Goal: Task Accomplishment & Management: Complete application form

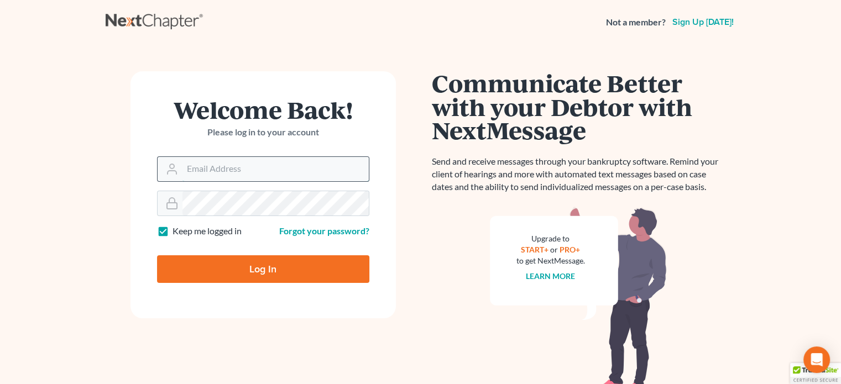
click at [191, 168] on input "Email Address" at bounding box center [276, 169] width 186 height 24
type input "scampbell@suharlaw.com"
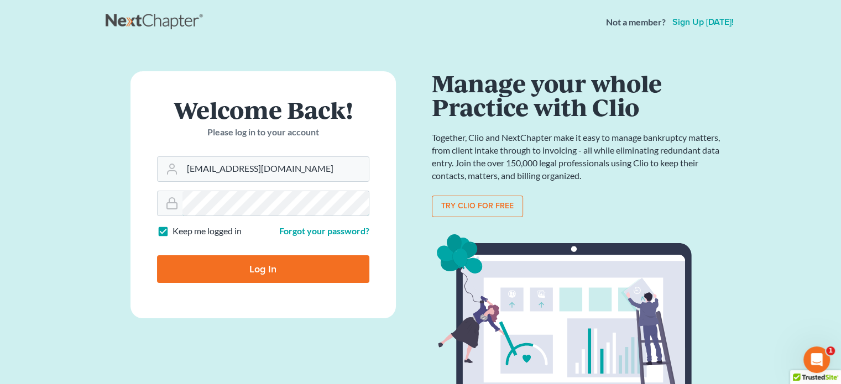
click at [157, 256] on input "Log In" at bounding box center [263, 270] width 212 height 28
type input "Thinking..."
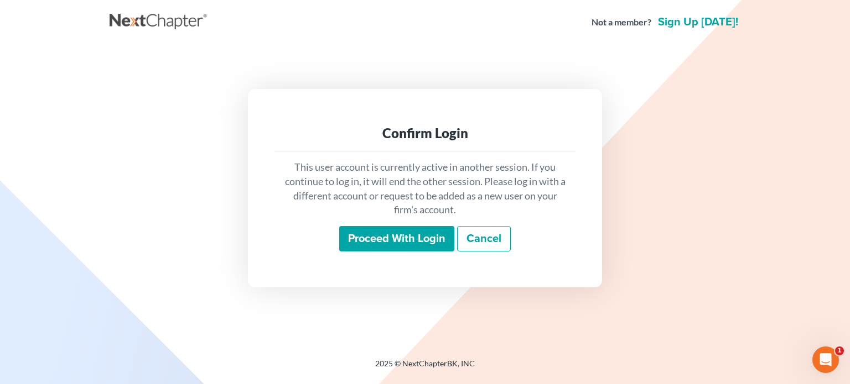
click at [391, 239] on input "Proceed with login" at bounding box center [396, 238] width 115 height 25
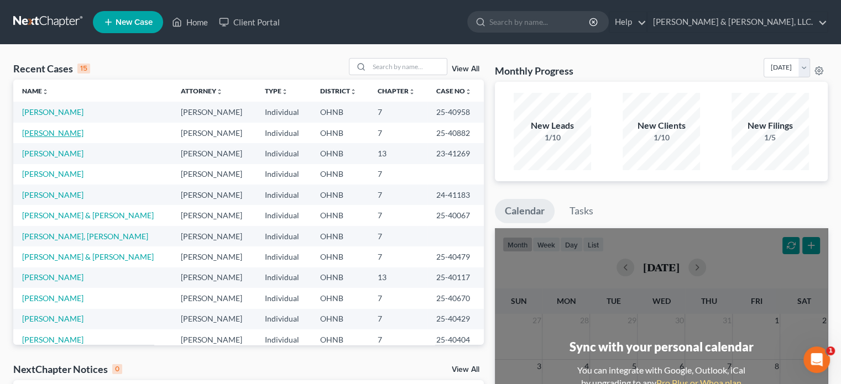
click at [61, 134] on link "Richards, Renee" at bounding box center [52, 132] width 61 height 9
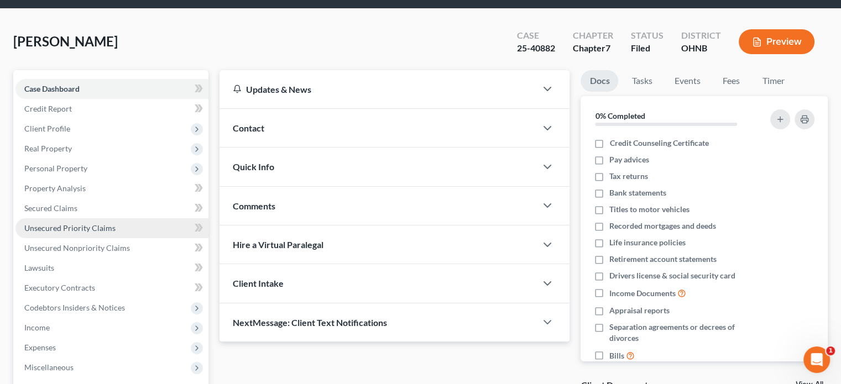
scroll to position [55, 0]
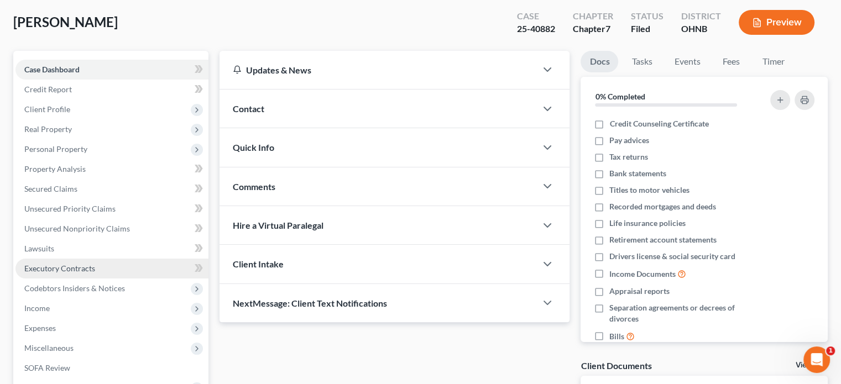
click at [29, 267] on span "Executory Contracts" at bounding box center [59, 268] width 71 height 9
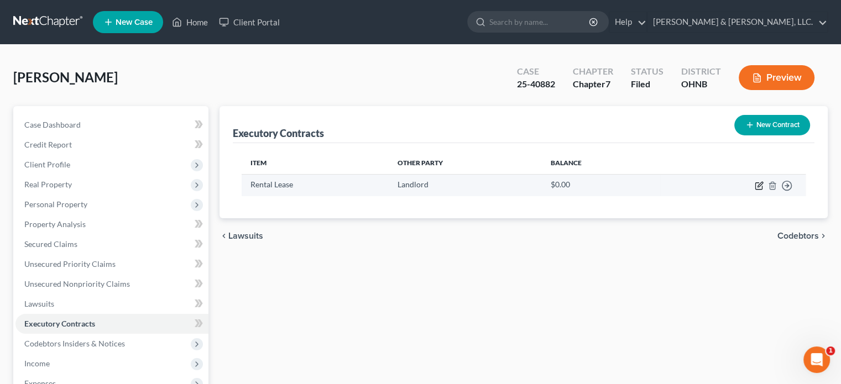
click at [759, 184] on icon "button" at bounding box center [760, 184] width 5 height 5
select select "3"
select select "0"
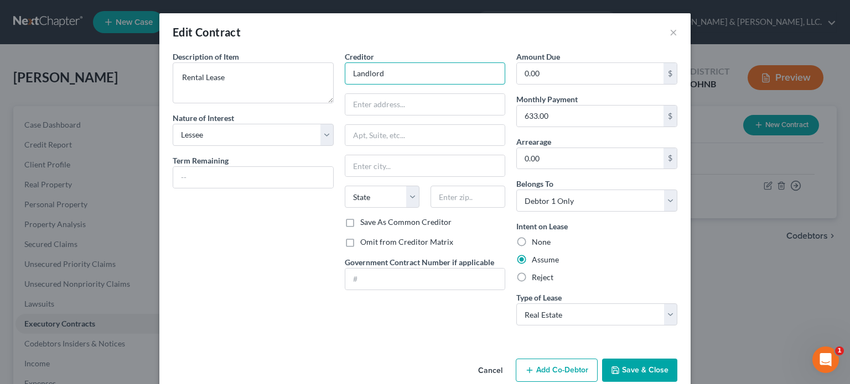
drag, startPoint x: 348, startPoint y: 71, endPoint x: 405, endPoint y: 68, distance: 56.5
click at [405, 68] on input "Landlord" at bounding box center [425, 74] width 161 height 22
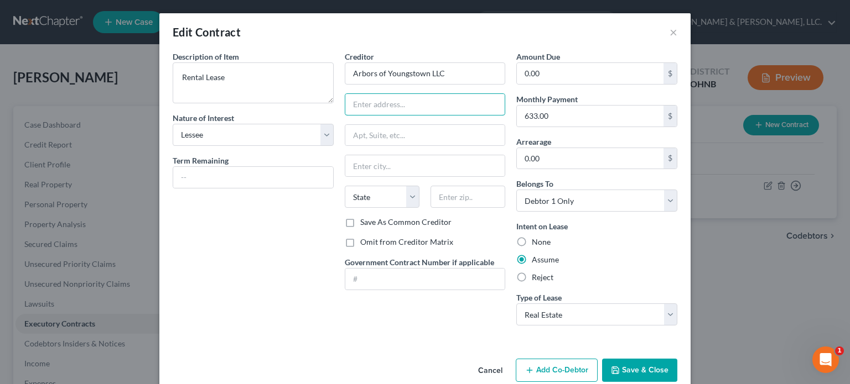
type input "Arbors of Youngstown LLC"
type input "3569 Ivy Hill Circle"
type input "44410"
click at [387, 136] on input "text" at bounding box center [425, 135] width 160 height 21
type input "Cortland"
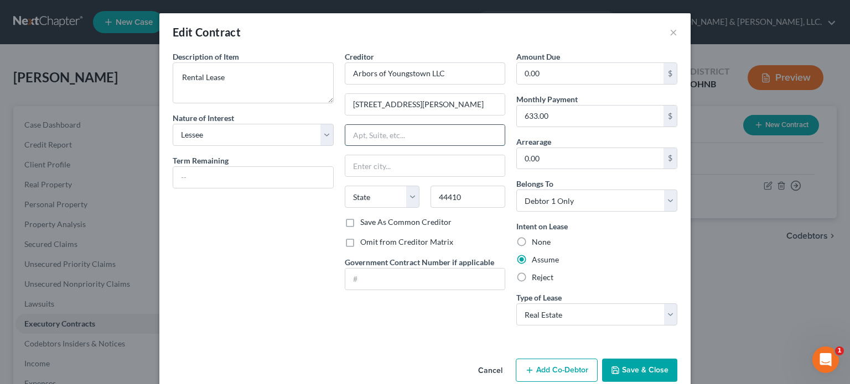
select select "36"
click at [274, 241] on div "Description of non-residential real property * Description of Item * Rental Lea…" at bounding box center [253, 193] width 172 height 284
click at [636, 370] on button "Save & Close" at bounding box center [639, 370] width 75 height 23
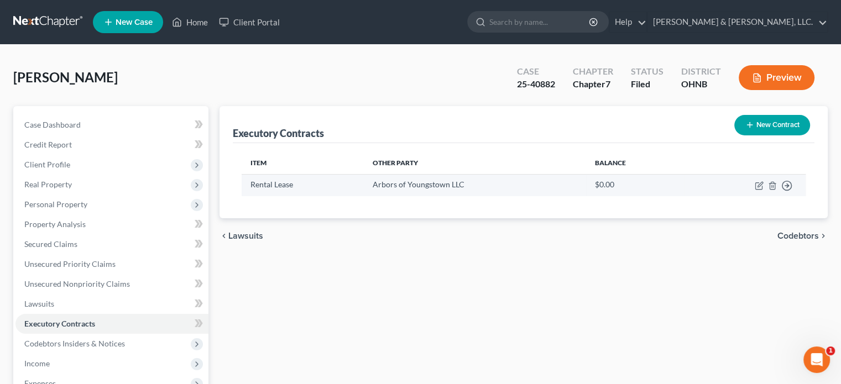
click at [754, 184] on td "Move to D Move to E Move to F Move to Notice Only" at bounding box center [745, 185] width 121 height 22
click at [761, 182] on icon "button" at bounding box center [759, 185] width 9 height 9
select select "3"
select select "36"
select select "0"
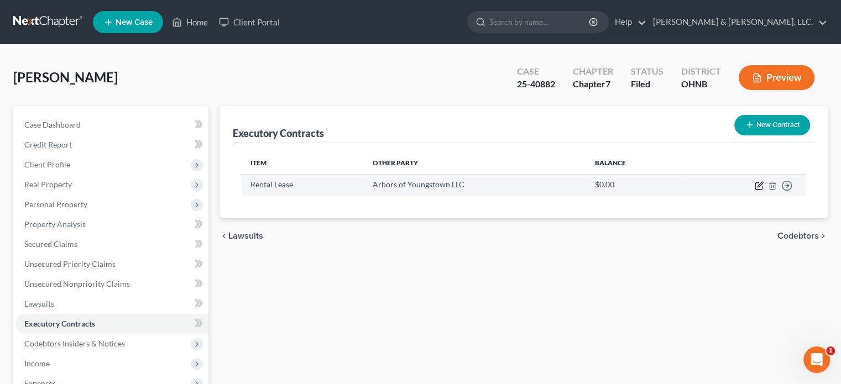
select select "0"
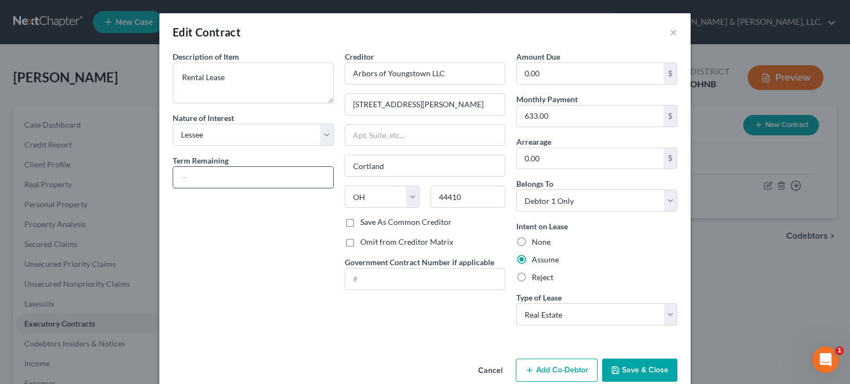
click at [183, 175] on input "text" at bounding box center [253, 177] width 160 height 21
click at [184, 177] on input "1.31.2026" at bounding box center [253, 177] width 160 height 21
type input "1/31/2026"
click at [617, 369] on button "Save & Close" at bounding box center [639, 370] width 75 height 23
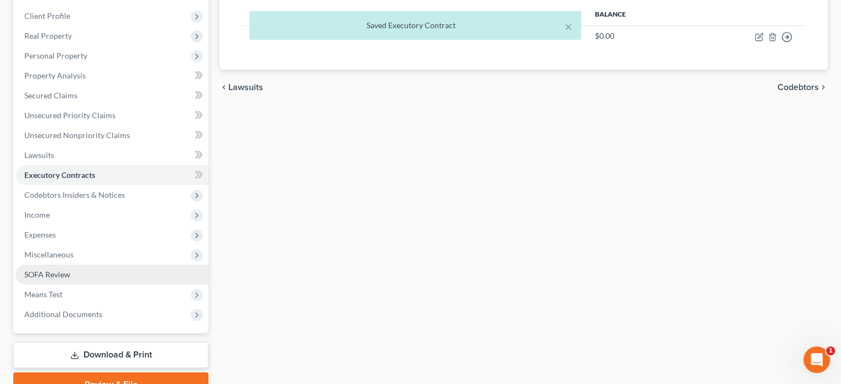
scroll to position [166, 0]
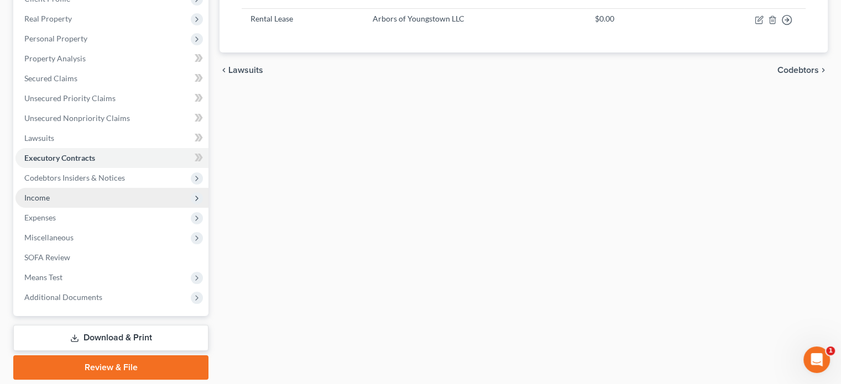
click at [38, 194] on span "Income" at bounding box center [36, 197] width 25 height 9
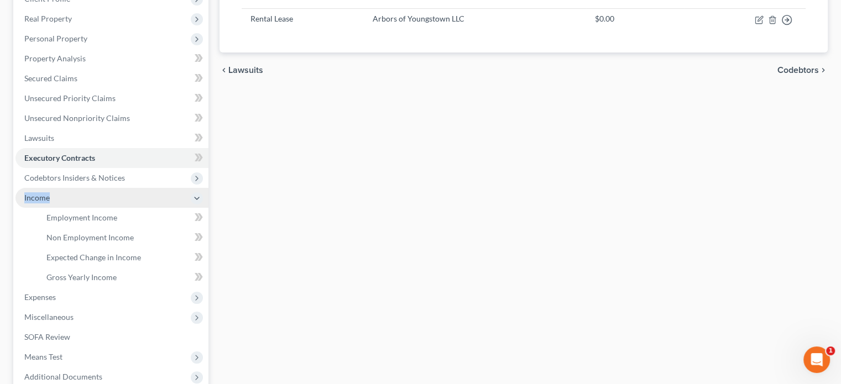
click at [38, 194] on span "Income" at bounding box center [36, 197] width 25 height 9
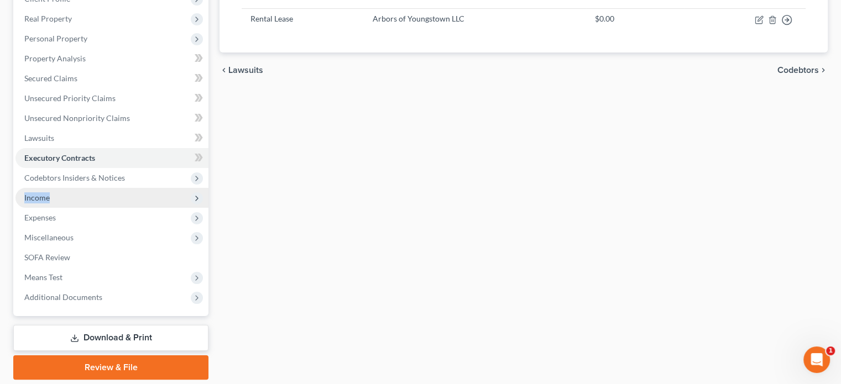
click at [34, 197] on span "Income" at bounding box center [36, 197] width 25 height 9
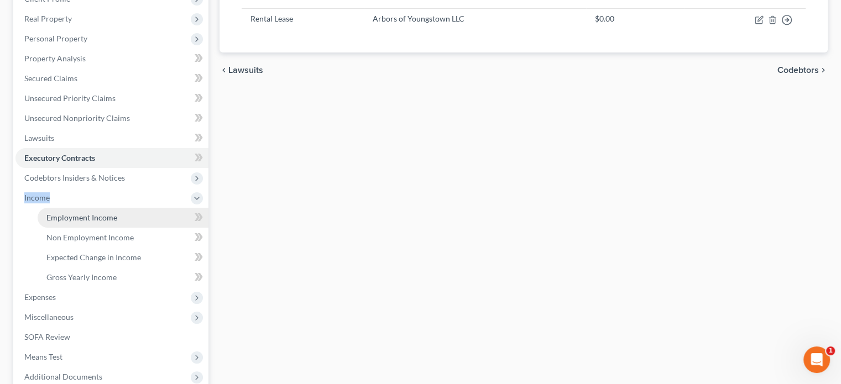
click at [60, 218] on span "Employment Income" at bounding box center [81, 217] width 71 height 9
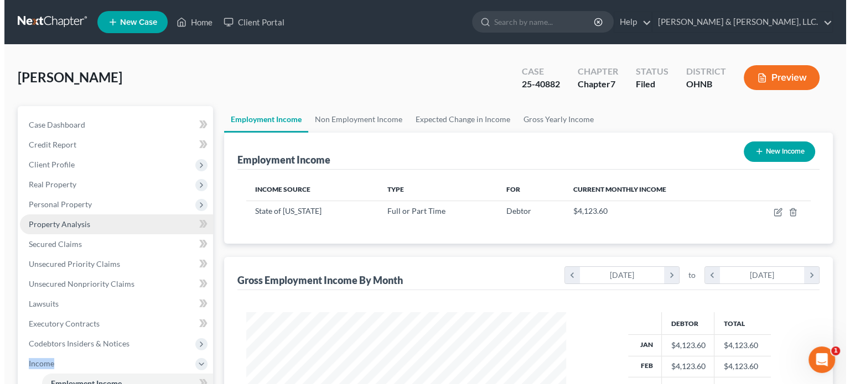
scroll to position [197, 341]
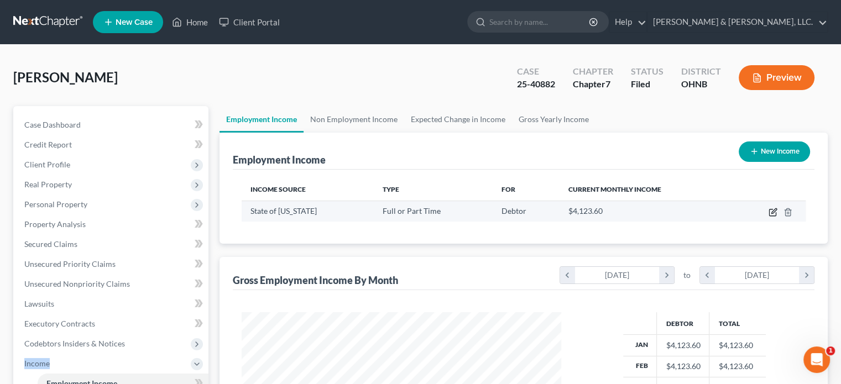
click at [771, 213] on icon "button" at bounding box center [773, 212] width 9 height 9
select select "0"
select select "36"
select select "2"
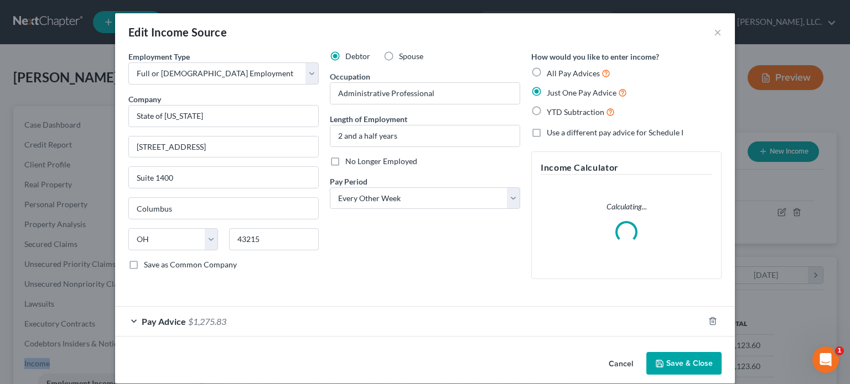
scroll to position [197, 345]
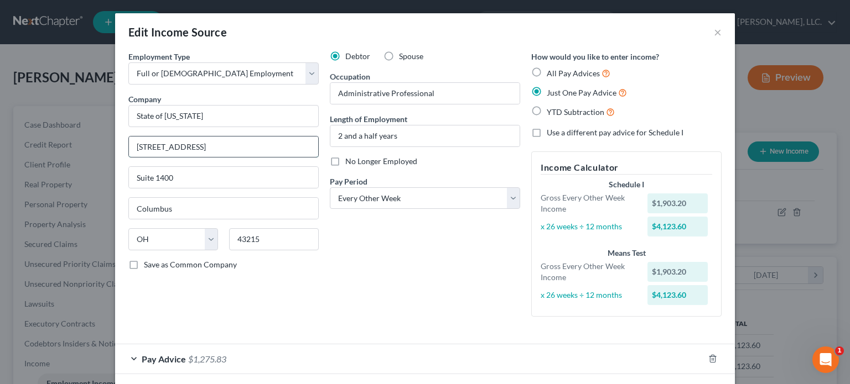
click at [222, 144] on input "250 East Broad Street" at bounding box center [223, 147] width 189 height 21
type input "250 East Broad Street, 40th Floor"
click at [254, 237] on input "43215" at bounding box center [274, 239] width 90 height 22
type input "43215-3430"
click at [374, 300] on div "Debtor Spouse Occupation Administrative Professional Length of Employment 2 and…" at bounding box center [424, 188] width 201 height 275
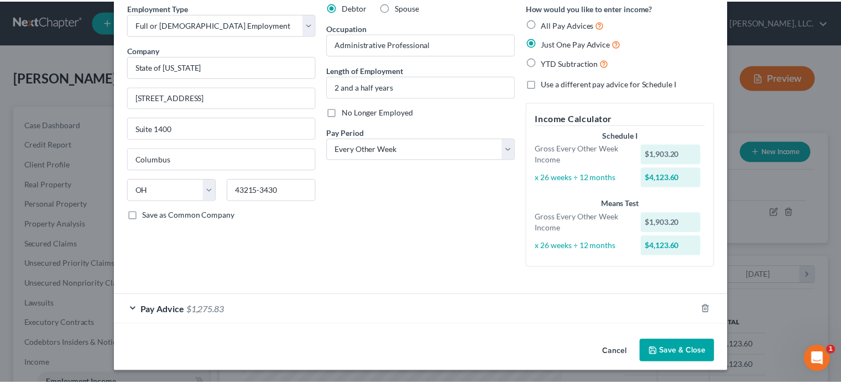
scroll to position [50, 0]
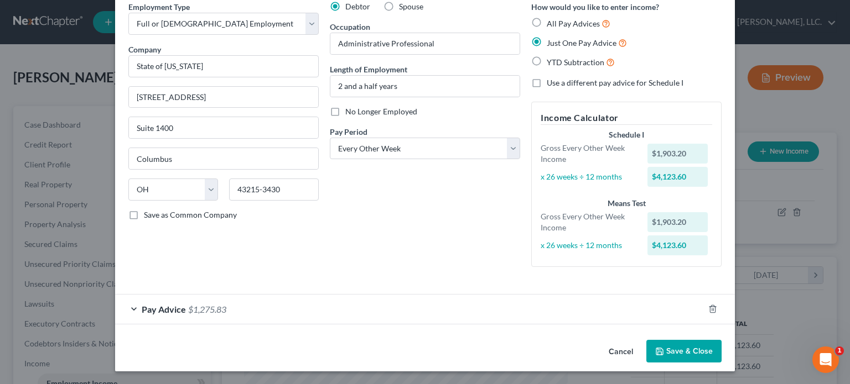
click at [674, 351] on button "Save & Close" at bounding box center [683, 351] width 75 height 23
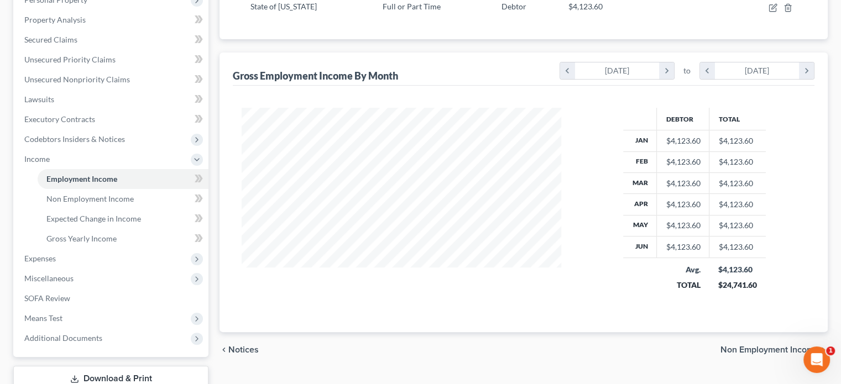
scroll to position [221, 0]
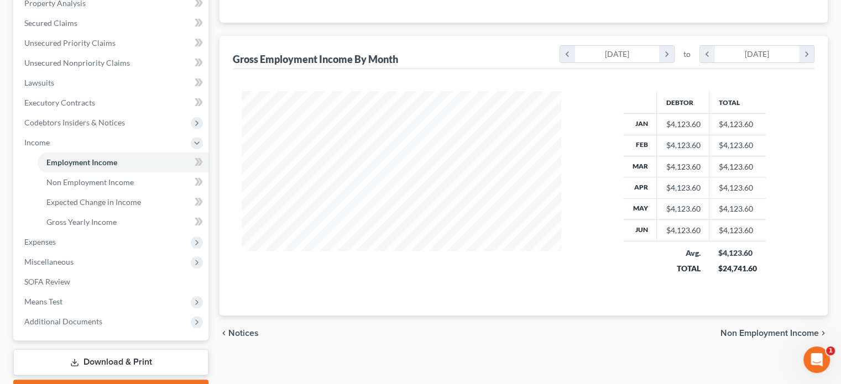
click at [128, 359] on link "Download & Print" at bounding box center [110, 363] width 195 height 26
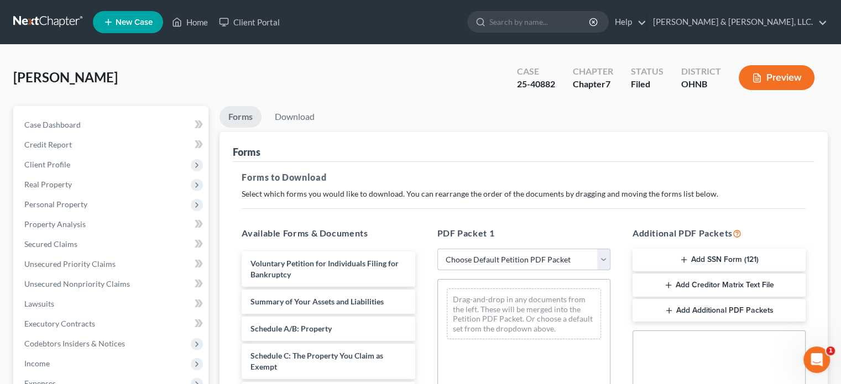
click at [604, 257] on select "Choose Default Petition PDF Packet Complete Bankruptcy Petition (all forms and …" at bounding box center [524, 260] width 173 height 22
select select "0"
click at [438, 249] on select "Choose Default Petition PDF Packet Complete Bankruptcy Petition (all forms and …" at bounding box center [524, 260] width 173 height 22
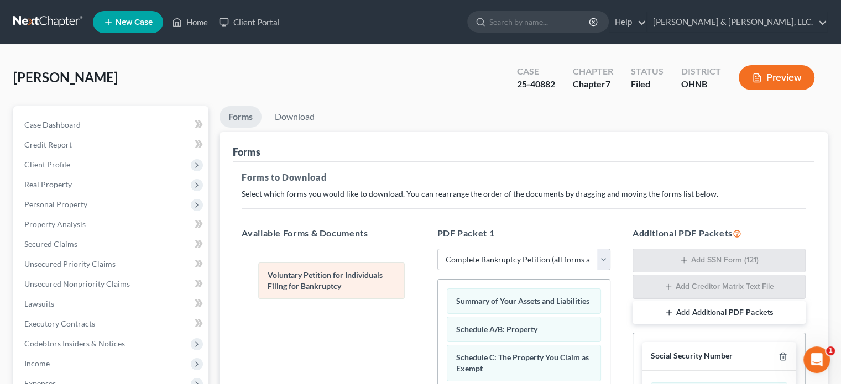
drag, startPoint x: 521, startPoint y: 304, endPoint x: 332, endPoint y: 278, distance: 189.8
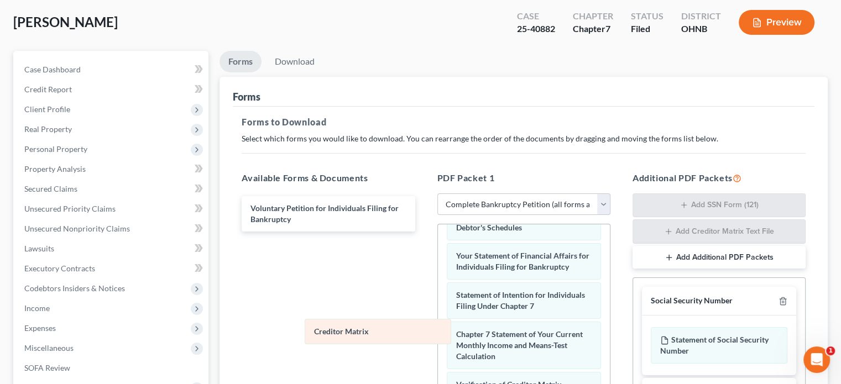
scroll to position [345, 0]
drag, startPoint x: 504, startPoint y: 348, endPoint x: 350, endPoint y: 329, distance: 156.1
click at [438, 329] on div "Creditor Matrix Summary of Your Assets and Liabilities Schedule A/B: Property S…" at bounding box center [524, 212] width 172 height 631
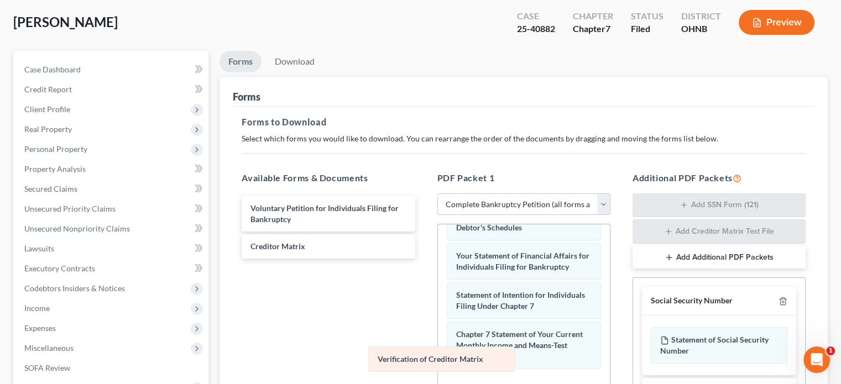
scroll to position [317, 0]
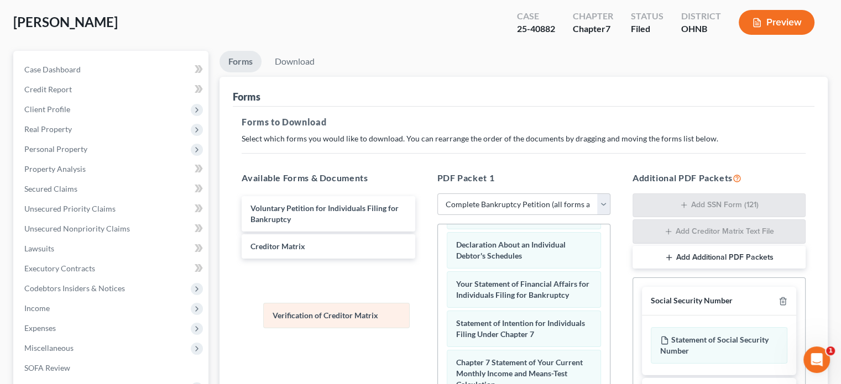
drag, startPoint x: 496, startPoint y: 373, endPoint x: 312, endPoint y: 314, distance: 193.5
click at [438, 314] on div "Verification of Creditor Matrix Summary of Your Assets and Liabilities Schedule…" at bounding box center [524, 226] width 172 height 602
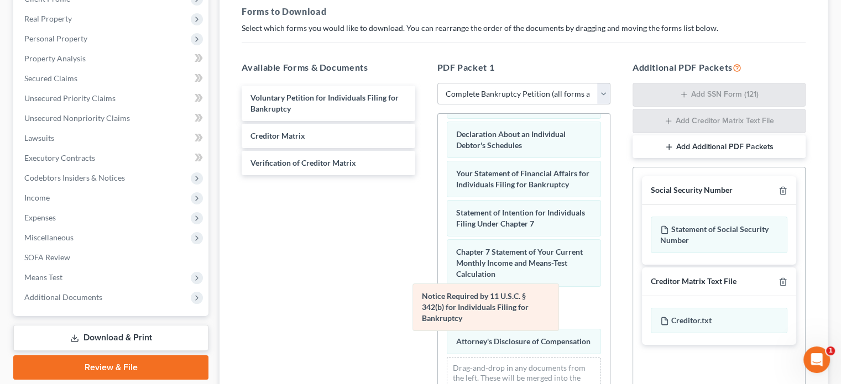
scroll to position [278, 0]
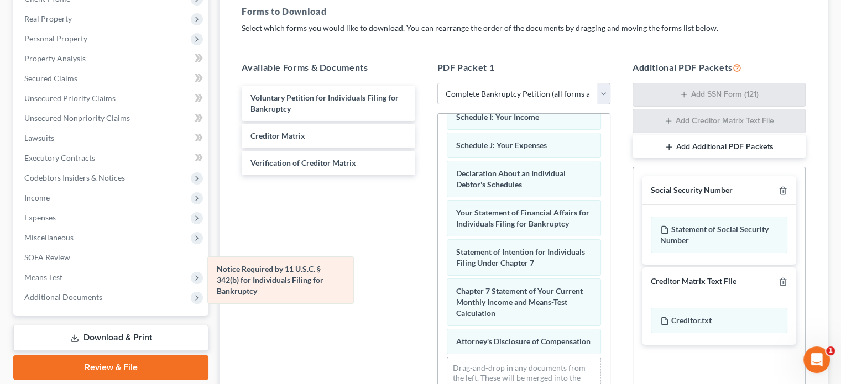
drag, startPoint x: 496, startPoint y: 294, endPoint x: 257, endPoint y: 271, distance: 240.0
click at [438, 271] on div "Notice Required by 11 U.S.C. § 342(b) for Individuals Filing for Bankruptcy Sum…" at bounding box center [524, 135] width 172 height 563
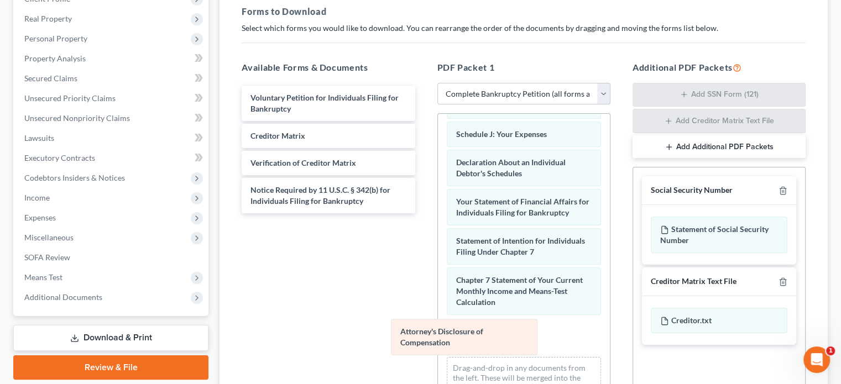
scroll to position [239, 0]
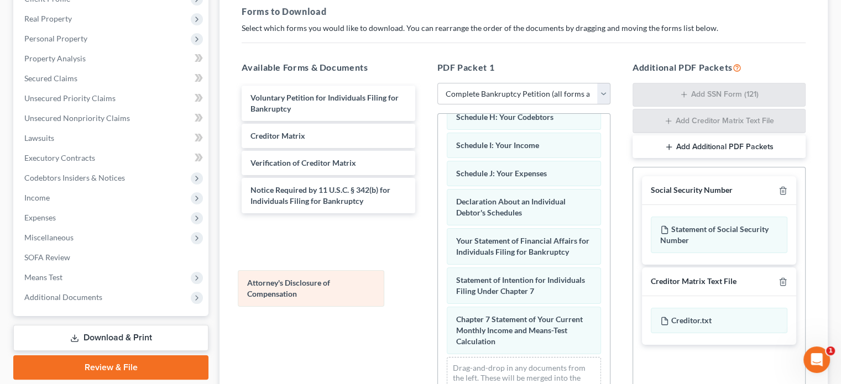
drag, startPoint x: 483, startPoint y: 342, endPoint x: 275, endPoint y: 295, distance: 213.9
click at [438, 295] on div "Attorney's Disclosure of Compensation Summary of Your Assets and Liabilities Sc…" at bounding box center [524, 149] width 172 height 535
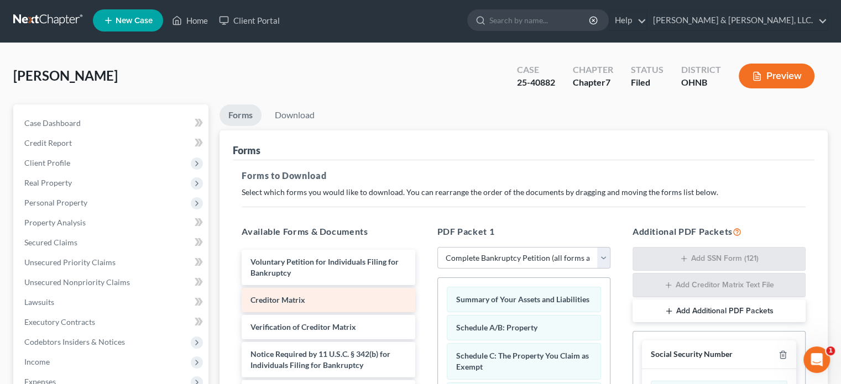
scroll to position [0, 0]
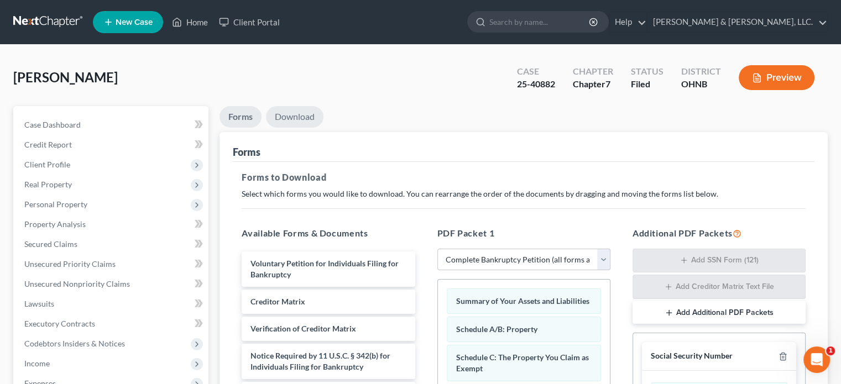
click at [301, 116] on link "Download" at bounding box center [295, 117] width 58 height 22
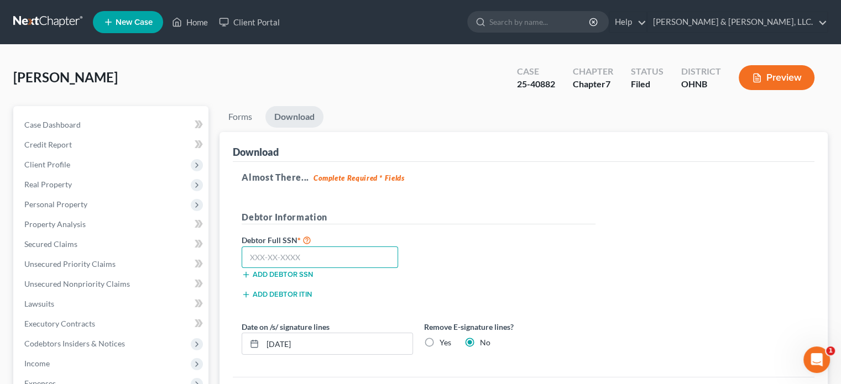
click at [309, 254] on input "text" at bounding box center [320, 258] width 157 height 22
type input "248-81-7240"
click at [285, 342] on input "08/11/2025" at bounding box center [338, 344] width 150 height 21
click at [288, 344] on input "08/11/2025" at bounding box center [338, 344] width 150 height 21
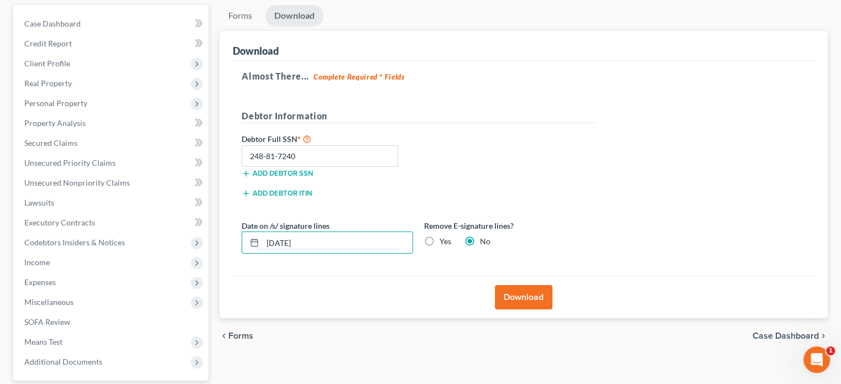
scroll to position [166, 0]
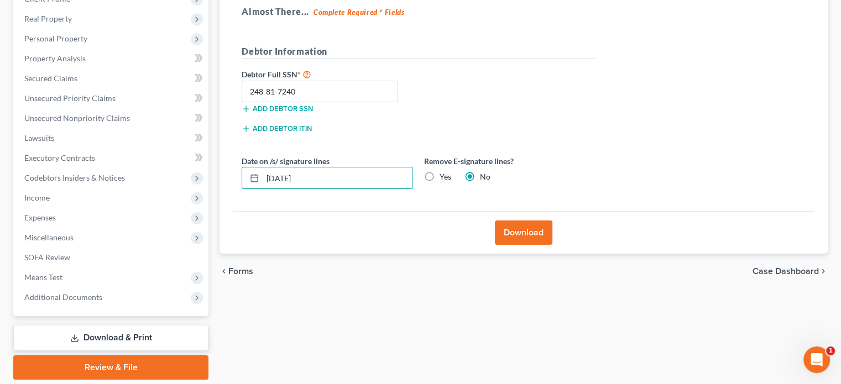
type input "08/05/2025"
click at [531, 227] on button "Download" at bounding box center [524, 233] width 58 height 24
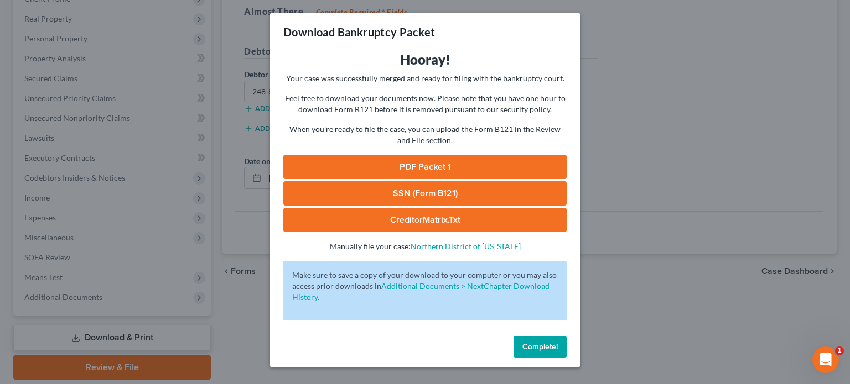
click at [423, 158] on link "PDF Packet 1" at bounding box center [424, 167] width 283 height 24
click at [538, 347] on span "Complete!" at bounding box center [539, 346] width 35 height 9
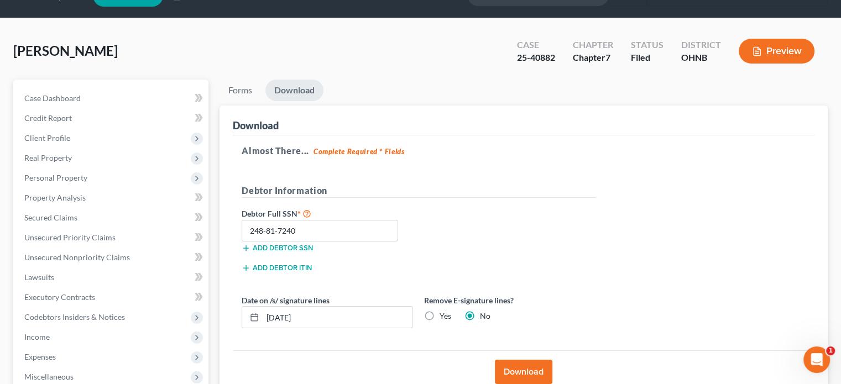
scroll to position [0, 0]
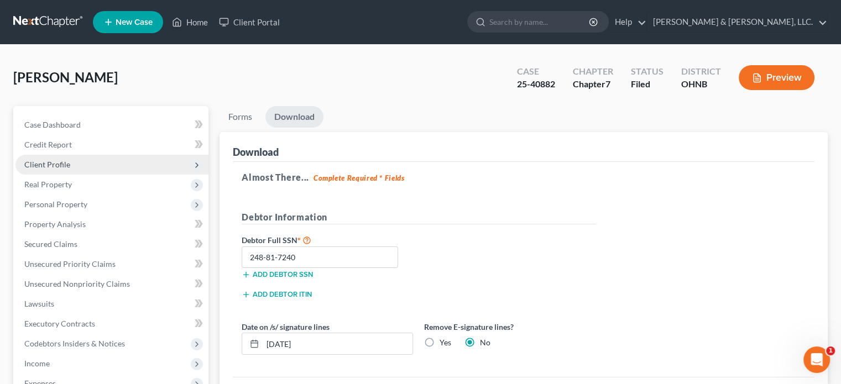
click at [41, 163] on span "Client Profile" at bounding box center [47, 164] width 46 height 9
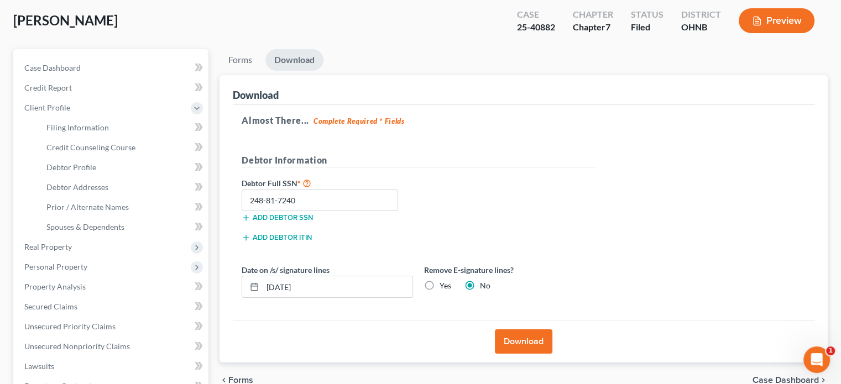
scroll to position [45, 0]
